Goal: Information Seeking & Learning: Learn about a topic

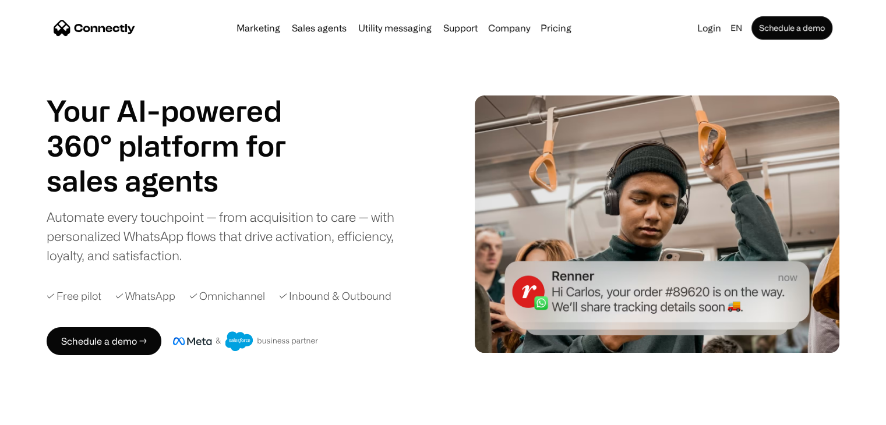
click at [360, 111] on div "Your AI-powered 360° platform for sales agents support utility sales agents Aut…" at bounding box center [230, 179] width 367 height 172
click at [352, 100] on div "Your AI-powered 360° platform for sales agents support utility sales agents Aut…" at bounding box center [230, 179] width 367 height 172
drag, startPoint x: 252, startPoint y: 77, endPoint x: 185, endPoint y: 81, distance: 67.1
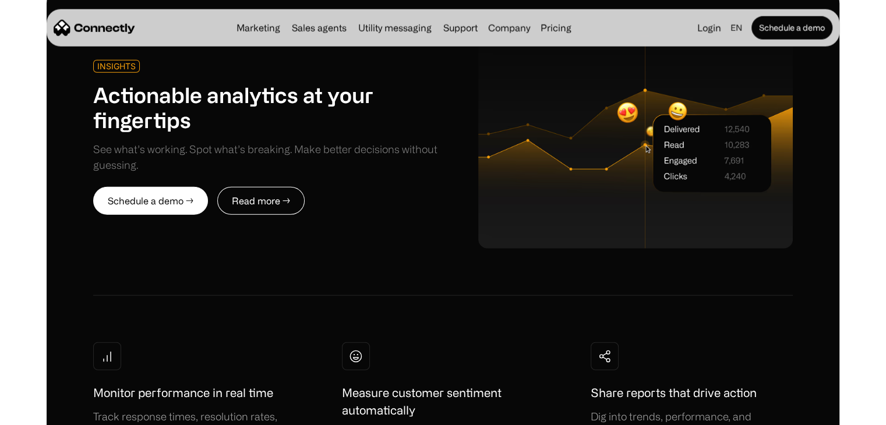
scroll to position [2854, 0]
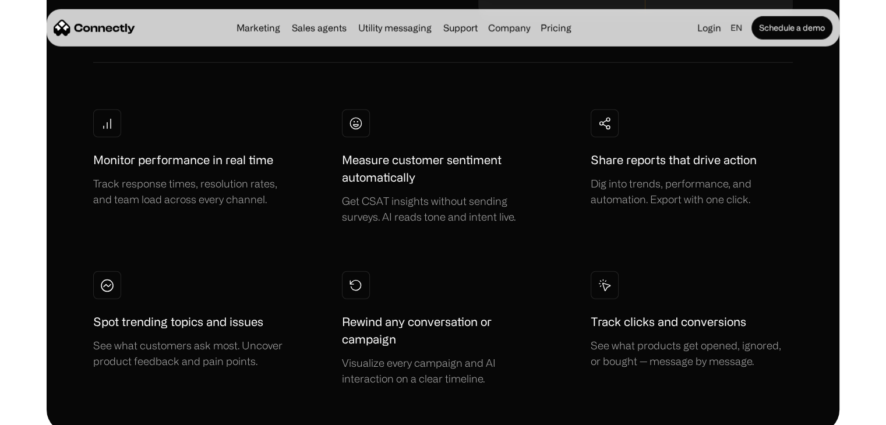
click at [309, 220] on div "Monitor performance in real time Track response times, resolution rates, and te…" at bounding box center [442, 247] width 699 height 277
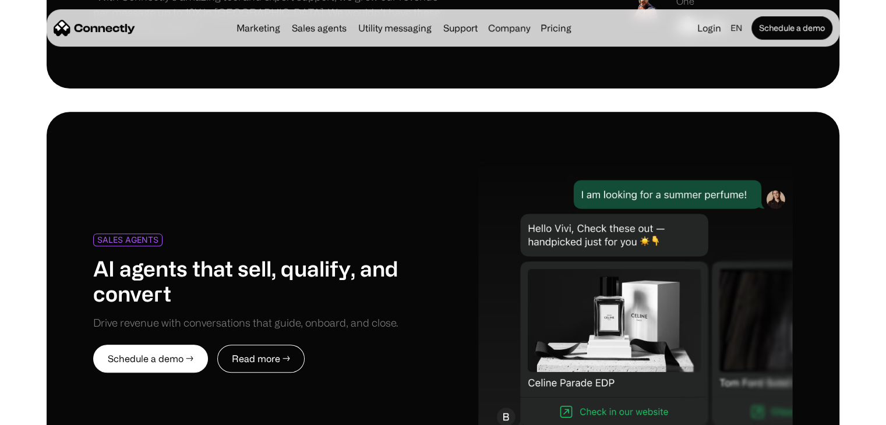
drag, startPoint x: 303, startPoint y: 236, endPoint x: 273, endPoint y: 261, distance: 39.7
click at [273, 261] on div "SALES AGENTS AI agents that sell, qualify, and convert Drive revenue with conve…" at bounding box center [442, 303] width 699 height 290
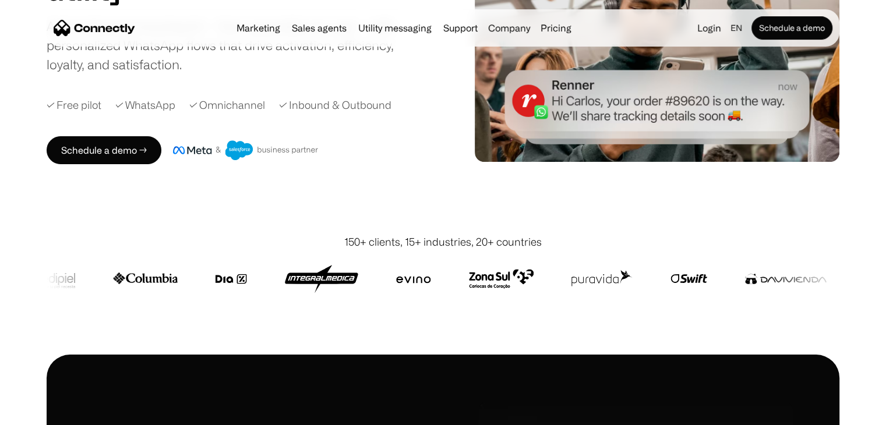
scroll to position [0, 0]
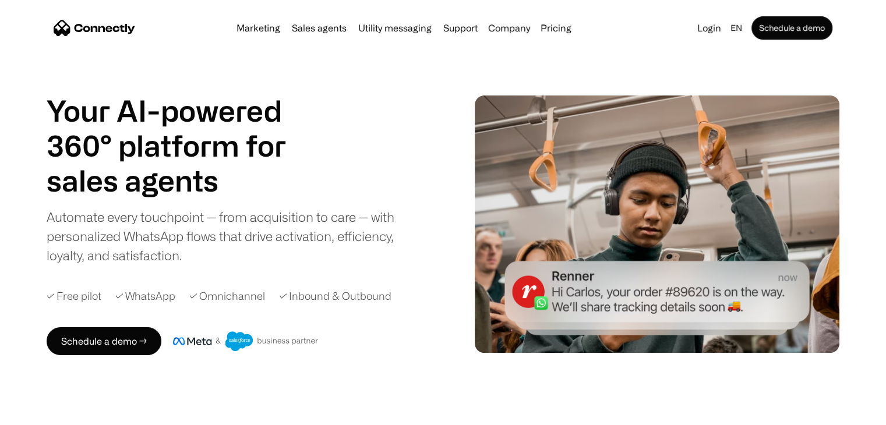
drag, startPoint x: 472, startPoint y: 47, endPoint x: 473, endPoint y: 59, distance: 12.3
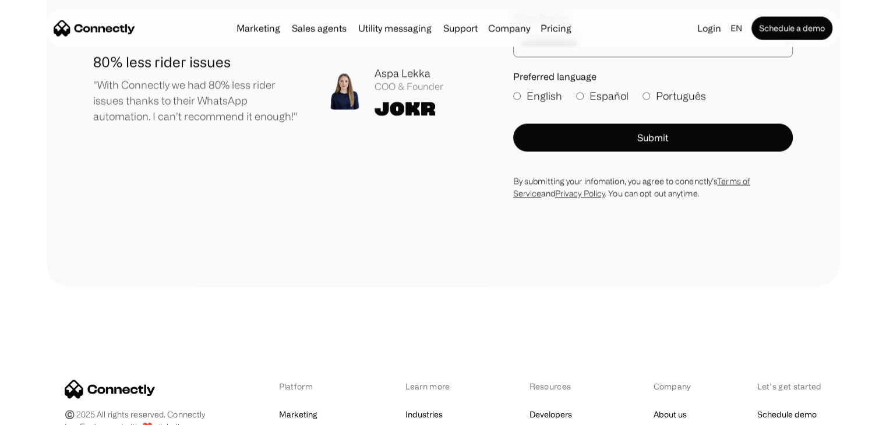
scroll to position [6518, 0]
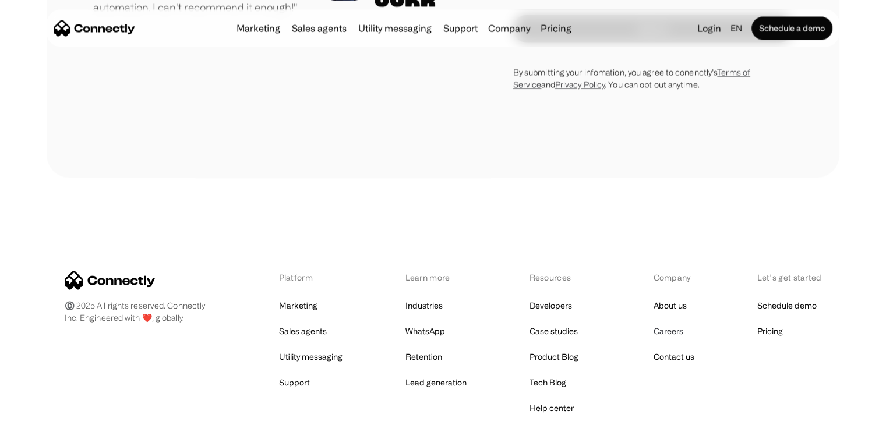
click at [669, 323] on link "Careers" at bounding box center [668, 331] width 30 height 16
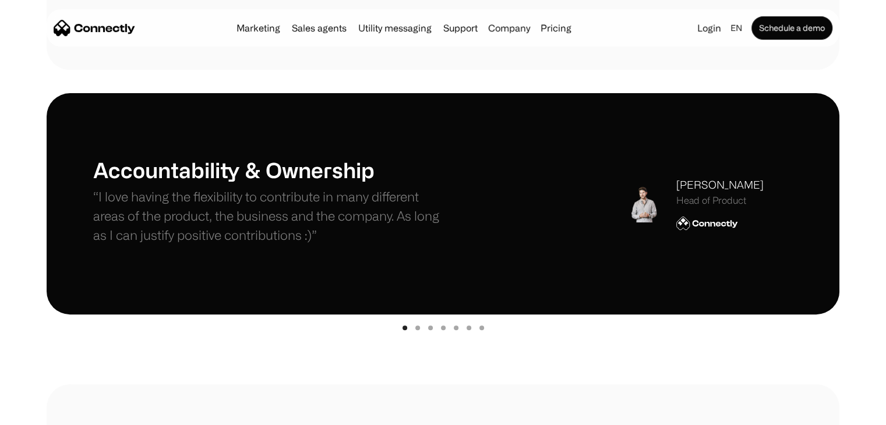
scroll to position [58, 0]
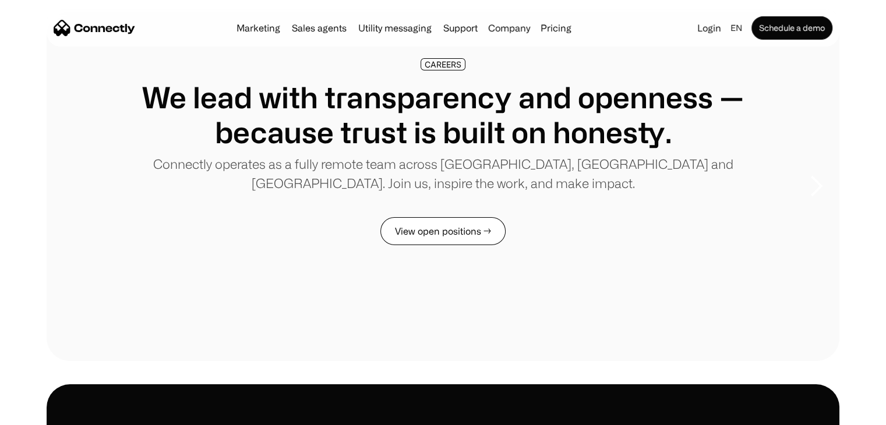
click at [447, 231] on link "View open positions →" at bounding box center [442, 231] width 125 height 28
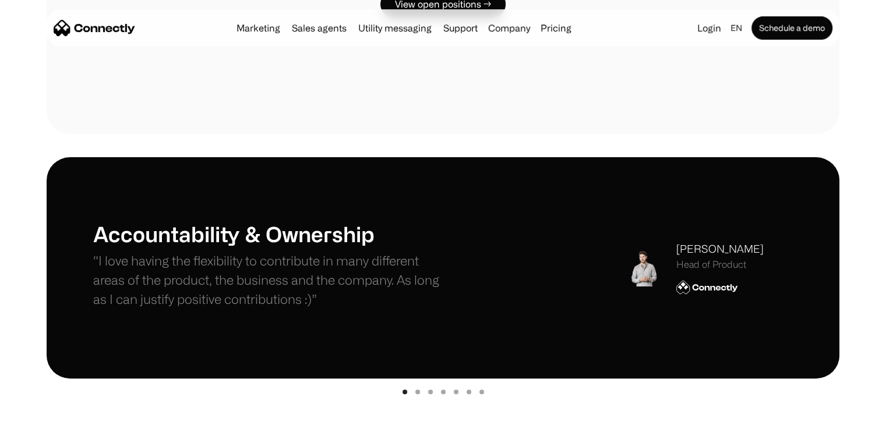
scroll to position [349, 0]
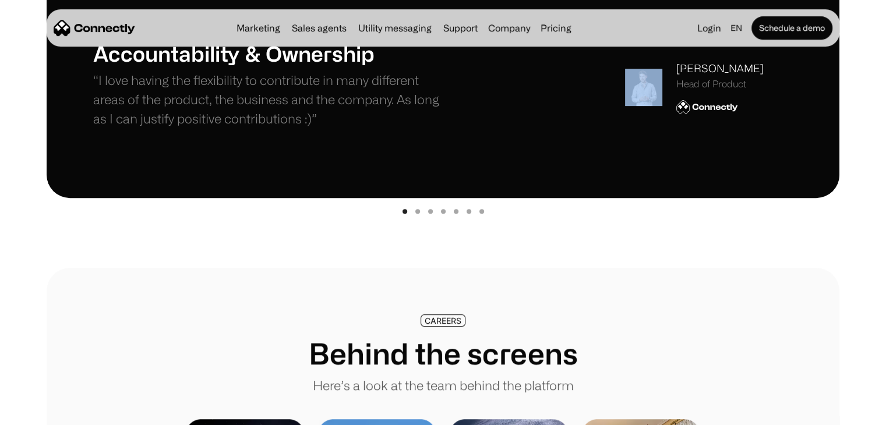
drag, startPoint x: 540, startPoint y: 129, endPoint x: 359, endPoint y: 146, distance: 182.0
click at [361, 147] on div "Accountability & Ownership “I love having the flexibility to contribute in many…" at bounding box center [443, 87] width 793 height 221
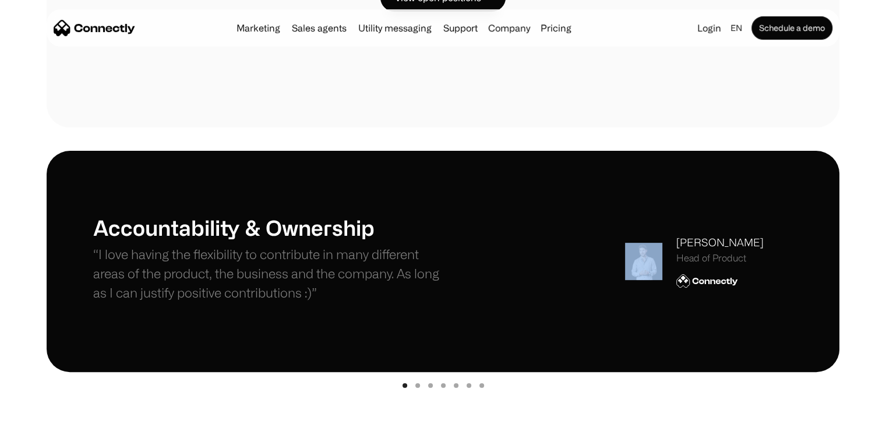
scroll to position [291, 0]
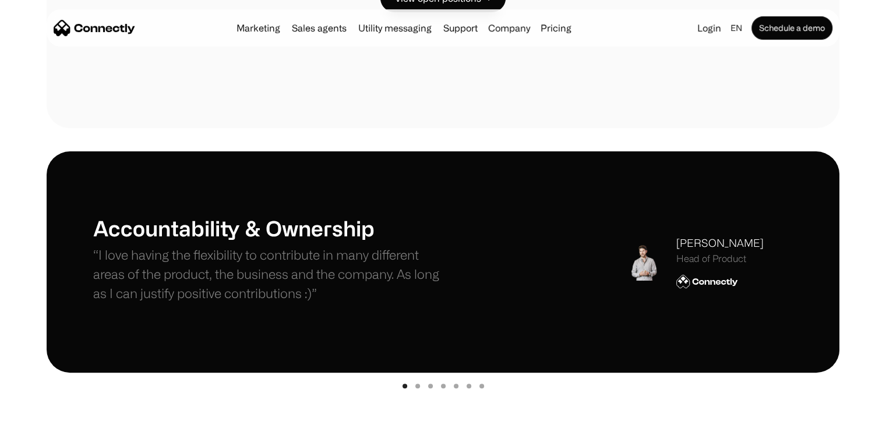
drag, startPoint x: 835, startPoint y: 257, endPoint x: 736, endPoint y: 273, distance: 99.8
click at [737, 273] on div "Accountability & Ownership “I love having the flexibility to contribute in many…" at bounding box center [443, 261] width 793 height 221
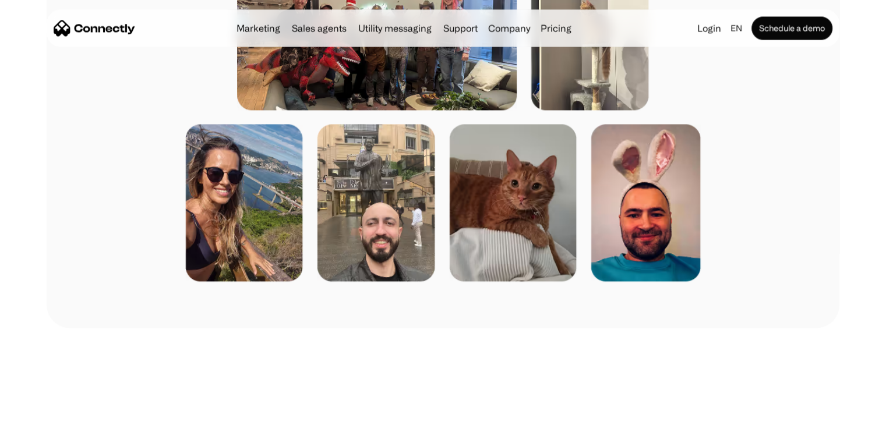
scroll to position [1980, 0]
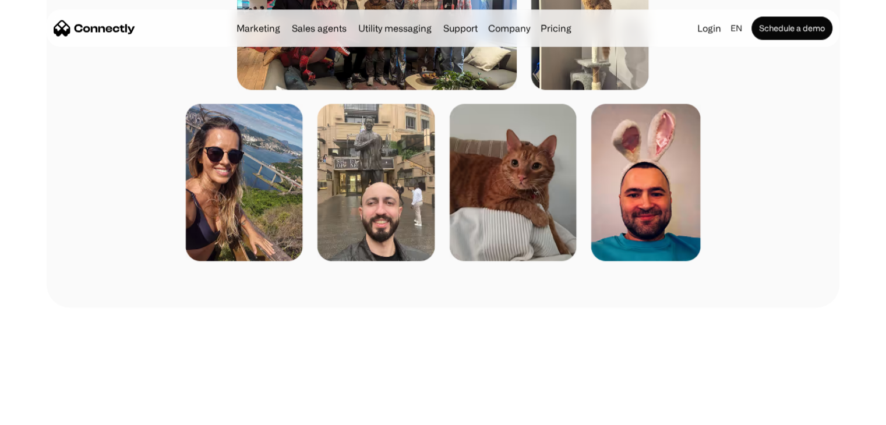
drag, startPoint x: 581, startPoint y: 298, endPoint x: 588, endPoint y: 345, distance: 47.7
drag, startPoint x: 588, startPoint y: 345, endPoint x: 500, endPoint y: 326, distance: 89.6
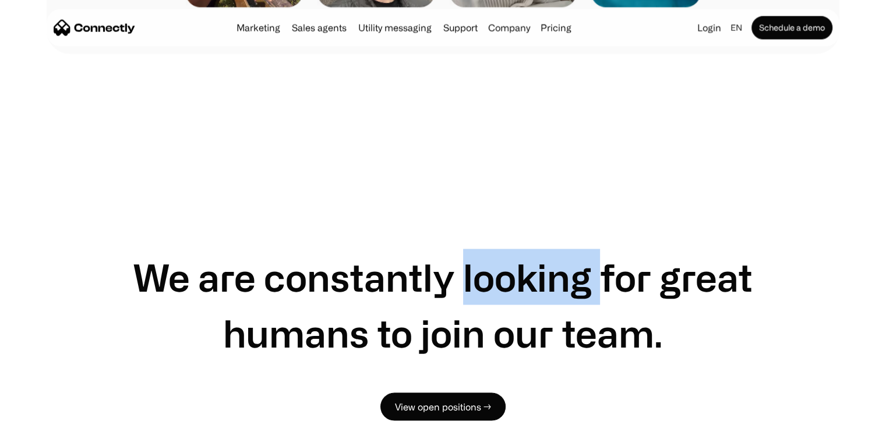
scroll to position [2330, 0]
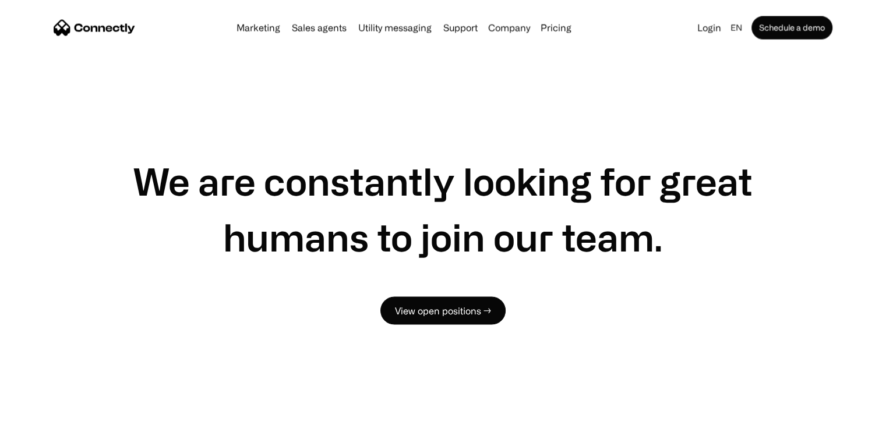
click at [543, 231] on h1 "We are constantly looking for great humans to join our team." at bounding box center [442, 209] width 699 height 112
click at [559, 218] on h1 "We are constantly looking for great humans to join our team." at bounding box center [442, 209] width 699 height 112
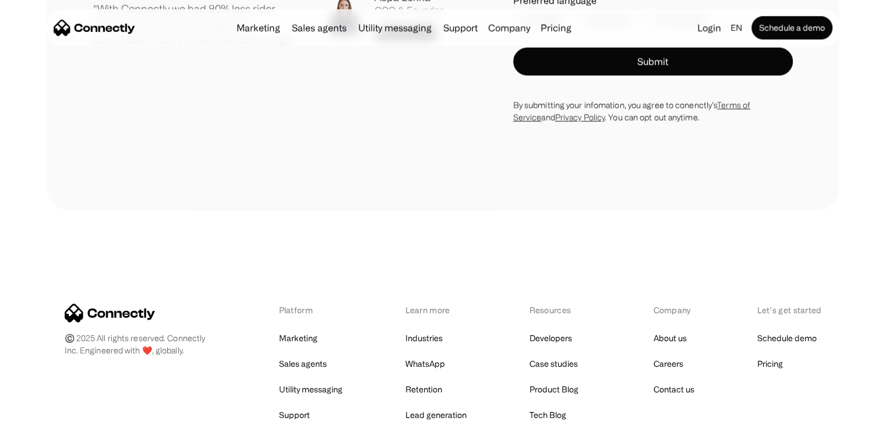
drag, startPoint x: 476, startPoint y: 243, endPoint x: 468, endPoint y: 246, distance: 8.7
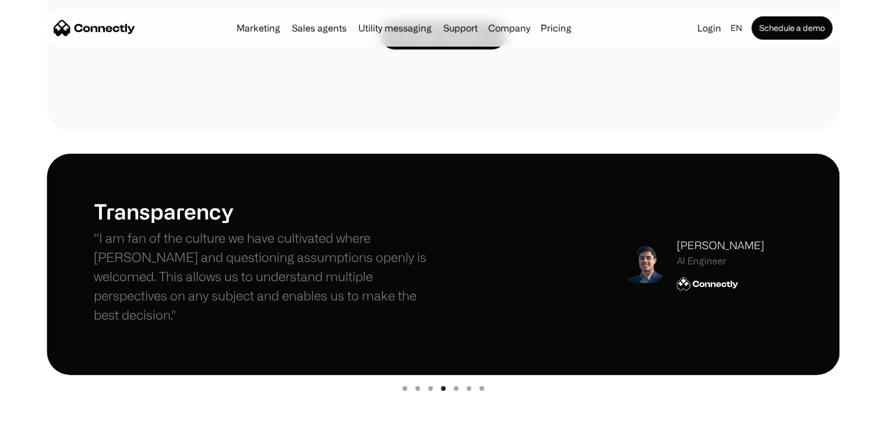
scroll to position [0, 0]
